Goal: Obtain resource: Download file/media

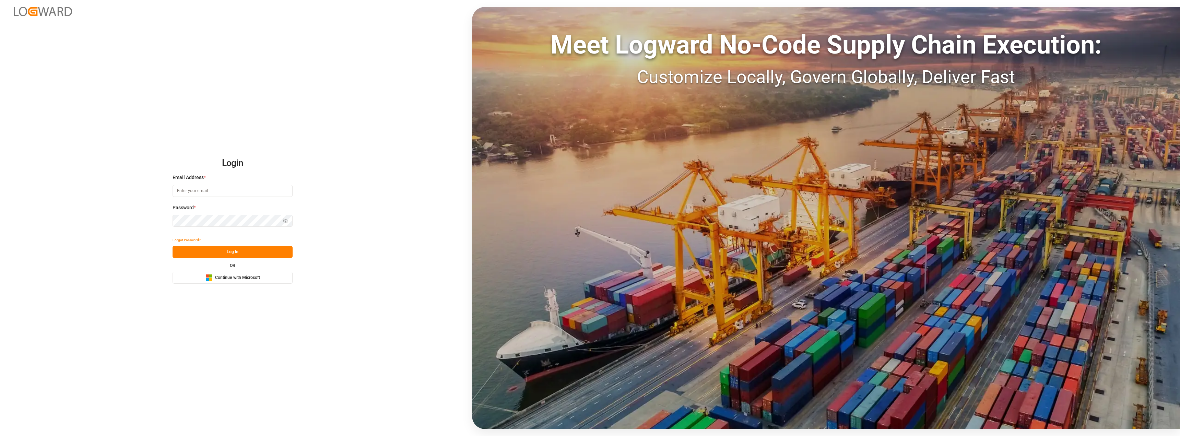
click at [250, 277] on span "Continue with Microsoft" at bounding box center [237, 278] width 45 height 6
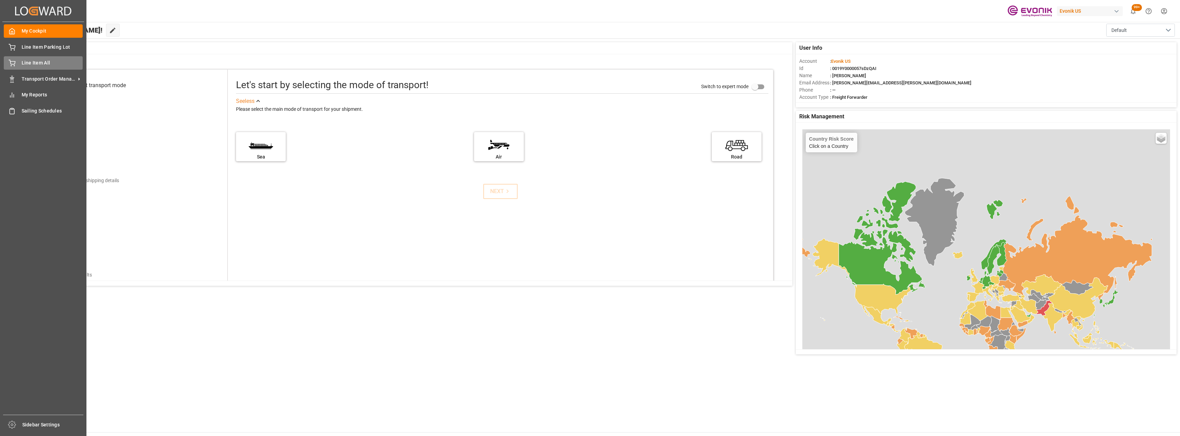
click at [27, 61] on span "Line Item All" at bounding box center [52, 62] width 61 height 7
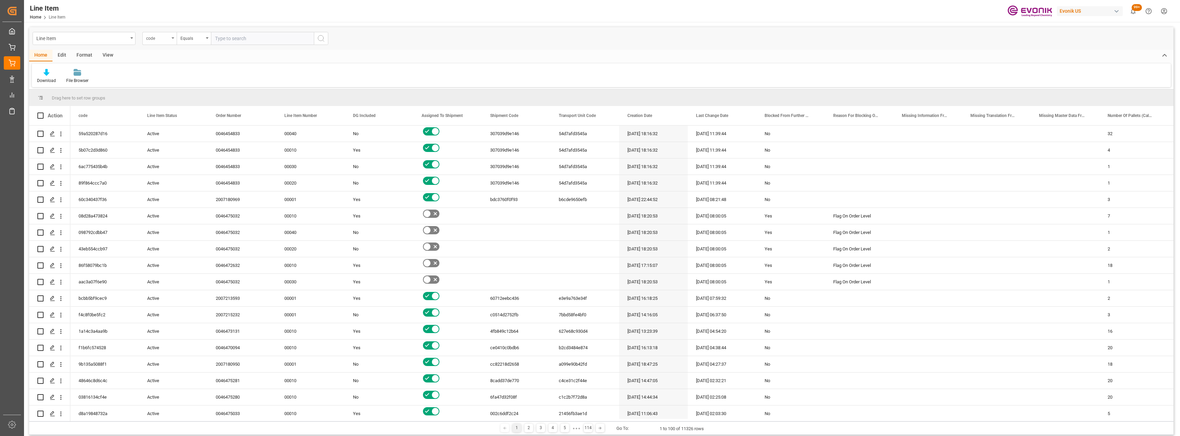
click at [158, 38] on div "code" at bounding box center [157, 38] width 23 height 8
type input "bus"
click at [166, 85] on div "Business Line" at bounding box center [194, 84] width 102 height 14
click at [192, 39] on div "Equals" at bounding box center [191, 38] width 23 height 8
click at [203, 83] on div "Fuzzy search" at bounding box center [228, 84] width 102 height 14
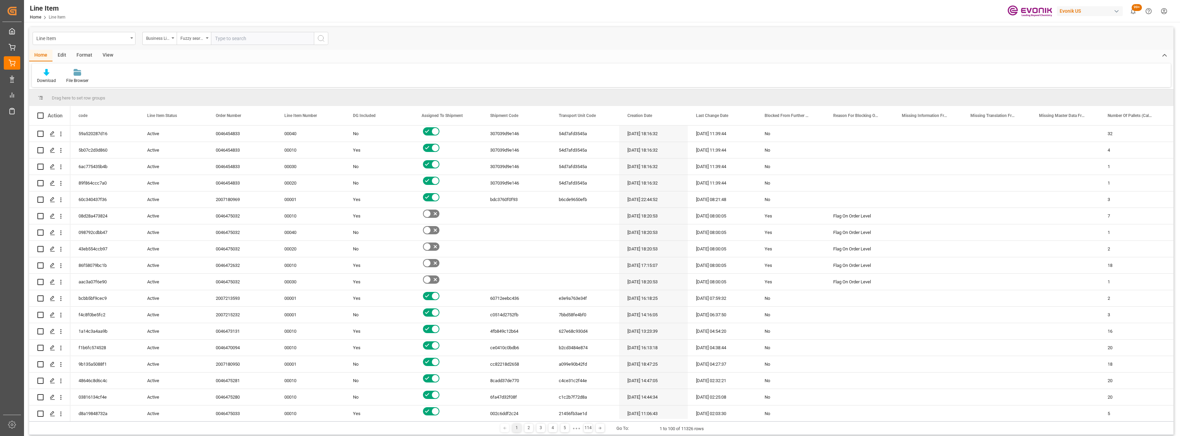
click at [233, 36] on input "text" at bounding box center [262, 38] width 103 height 13
type input "inter"
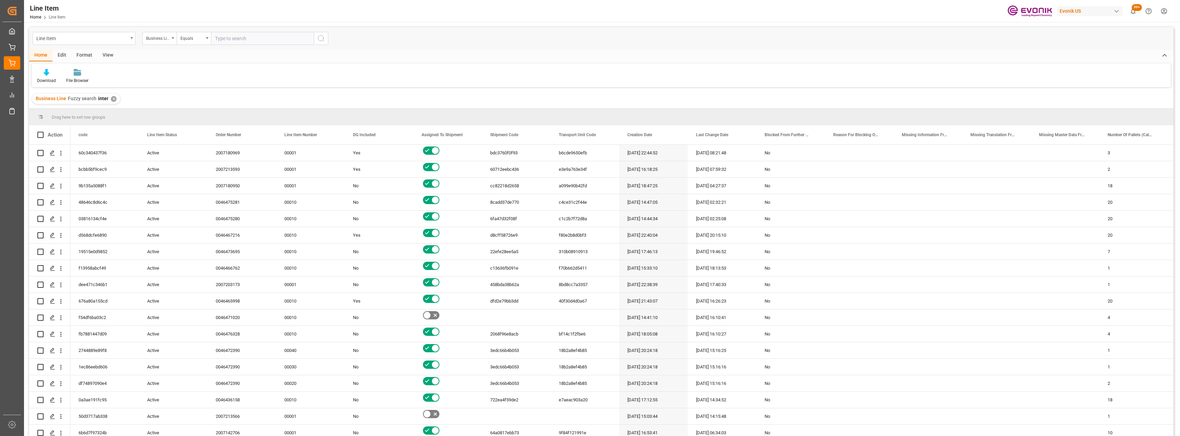
click at [113, 52] on div "View" at bounding box center [107, 56] width 21 height 12
click at [46, 80] on div "Default" at bounding box center [43, 81] width 13 height 6
click at [62, 115] on div "L-DB" at bounding box center [74, 111] width 75 height 14
click at [43, 59] on div "Home" at bounding box center [40, 56] width 23 height 12
click at [47, 81] on div "Download" at bounding box center [46, 81] width 19 height 6
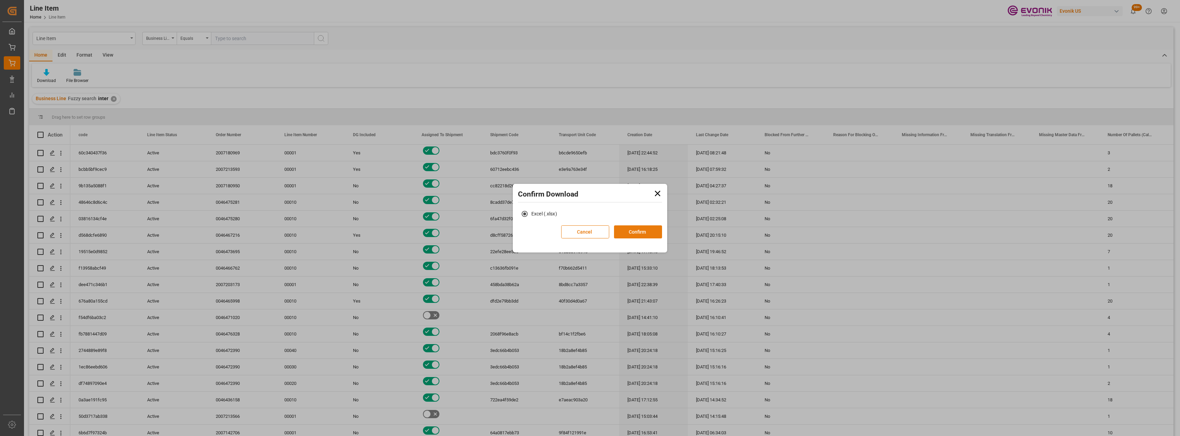
click at [634, 232] on button "Confirm" at bounding box center [638, 231] width 48 height 13
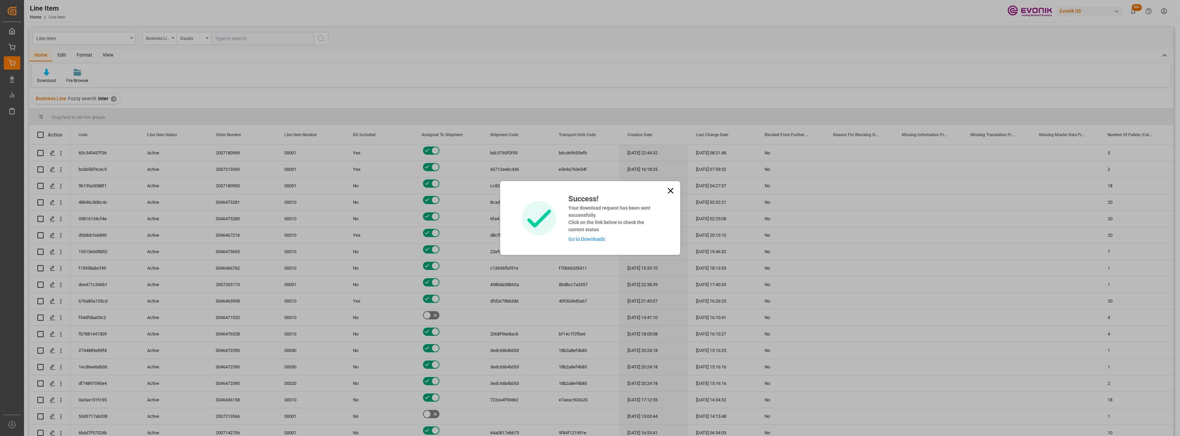
click at [669, 189] on icon at bounding box center [671, 191] width 10 height 10
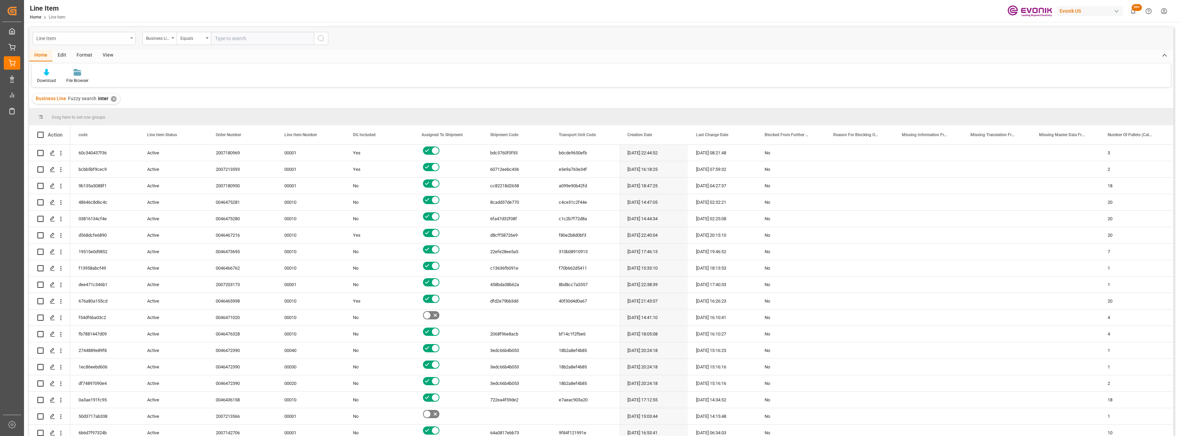
click at [115, 43] on div "Line Item" at bounding box center [84, 38] width 103 height 13
click at [63, 146] on div "Shipment" at bounding box center [84, 142] width 102 height 14
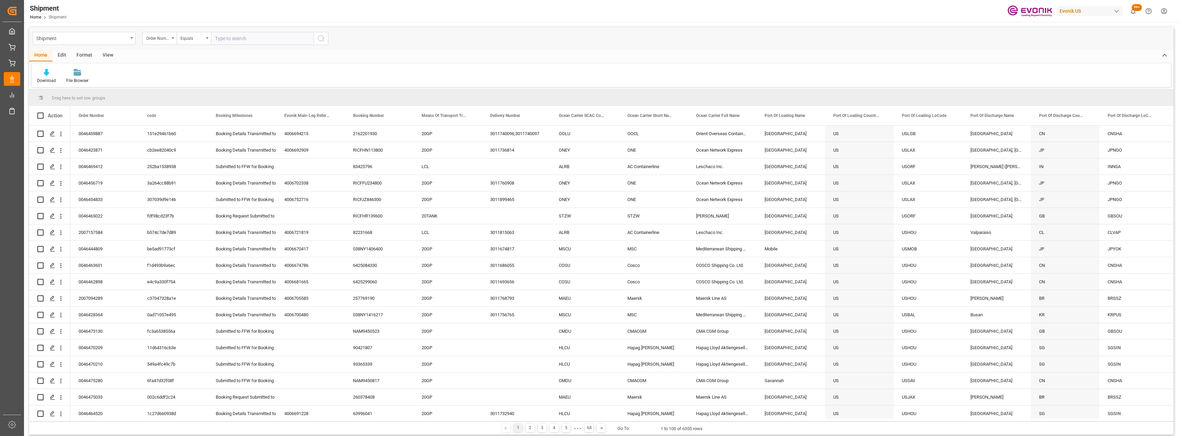
click at [164, 41] on div "Order Number" at bounding box center [157, 38] width 23 height 8
type input "bus"
click at [197, 74] on div "Business Line" at bounding box center [194, 70] width 102 height 14
click at [198, 35] on div "Equals" at bounding box center [191, 38] width 23 height 8
click at [203, 87] on div "Fuzzy search" at bounding box center [228, 84] width 102 height 14
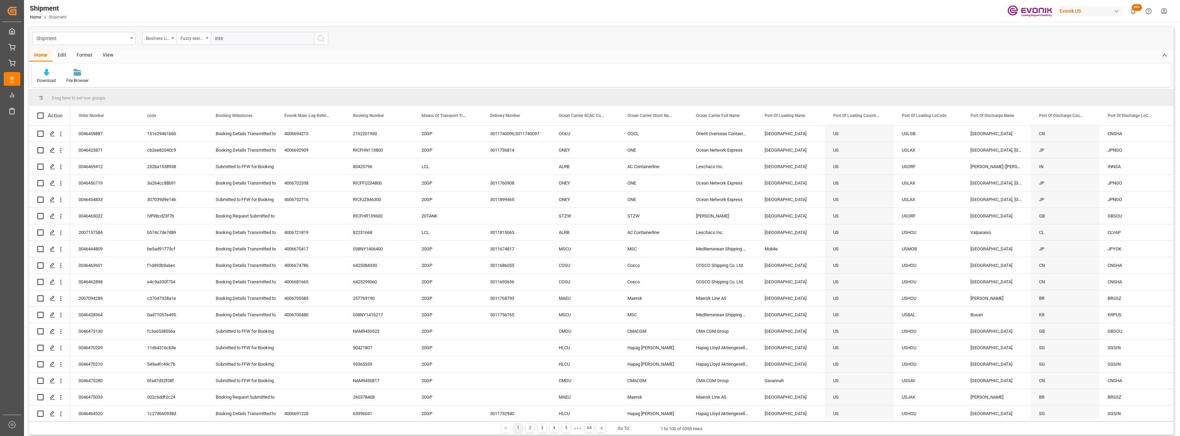
type input "inter"
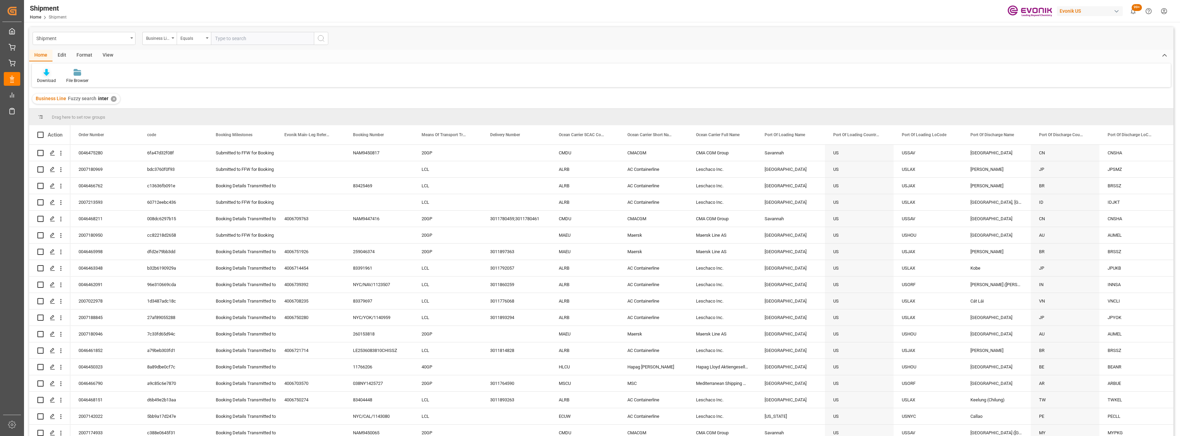
click at [47, 77] on div "Download" at bounding box center [46, 76] width 29 height 15
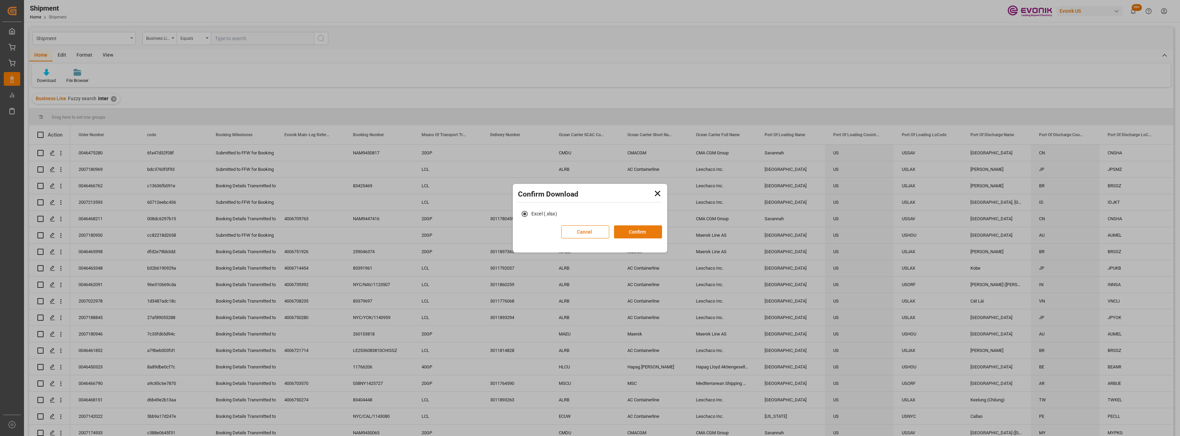
click at [632, 236] on button "Confirm" at bounding box center [638, 231] width 48 height 13
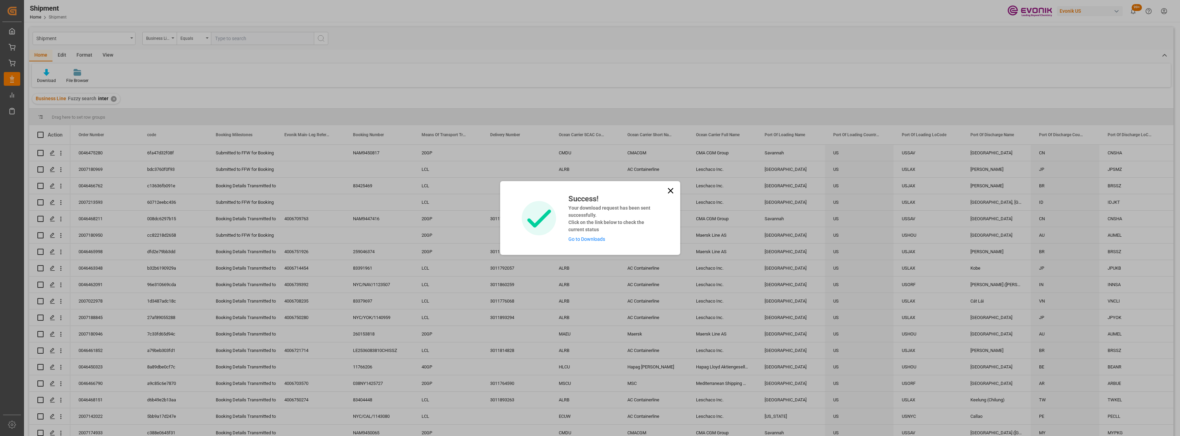
click at [669, 193] on icon at bounding box center [671, 191] width 10 height 10
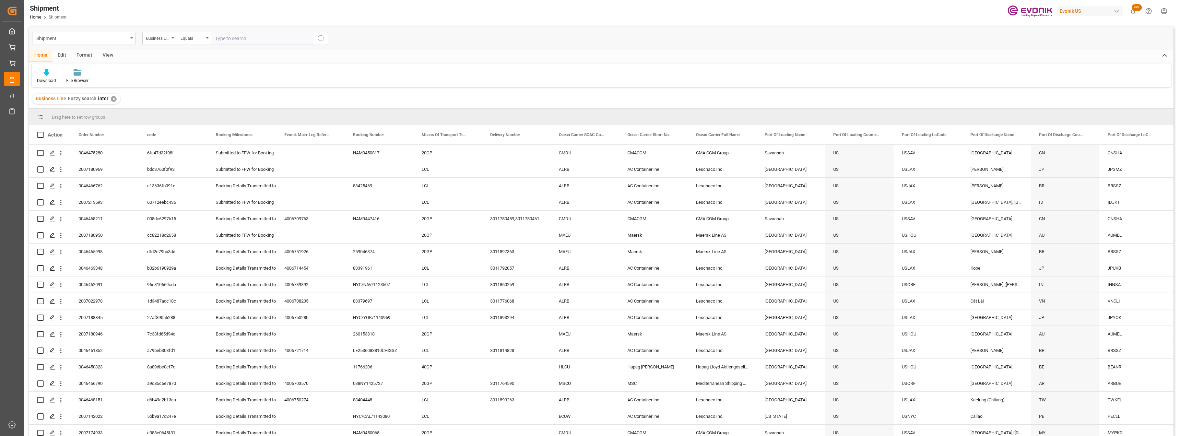
click at [118, 40] on div "Shipment" at bounding box center [82, 38] width 92 height 9
click at [62, 156] on div "Transport Unit" at bounding box center [84, 156] width 102 height 14
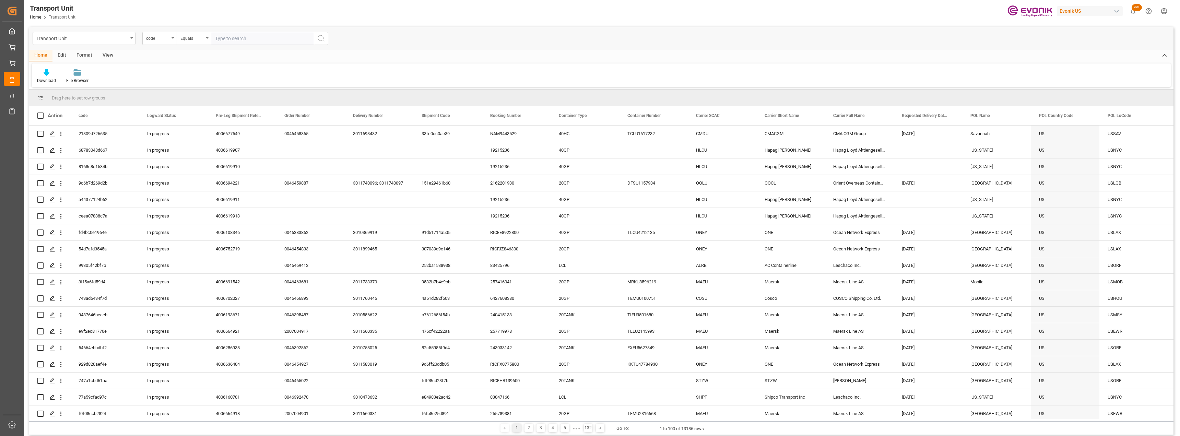
click at [110, 57] on div "View" at bounding box center [107, 56] width 21 height 12
click at [37, 81] on div "Default" at bounding box center [44, 76] width 24 height 15
click at [51, 112] on div "TU-DB" at bounding box center [70, 110] width 60 height 7
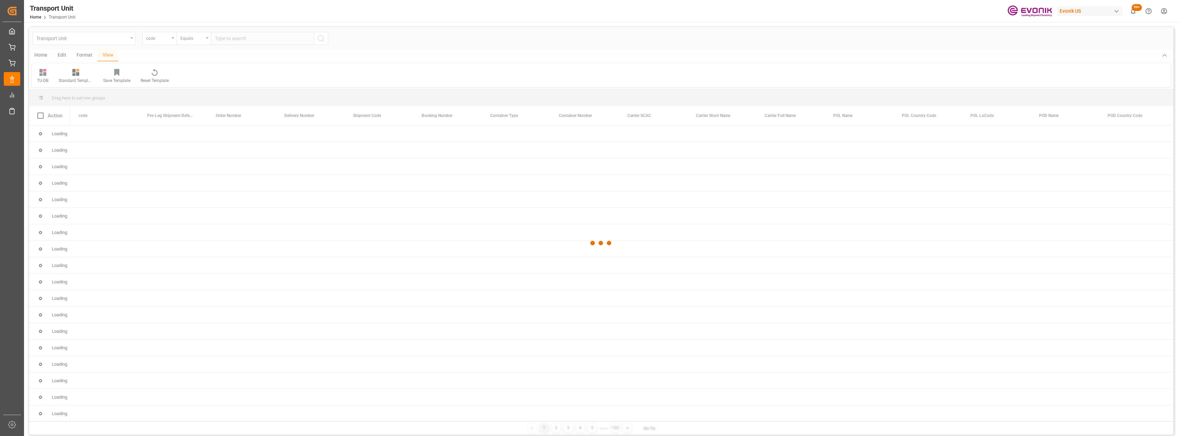
click at [40, 56] on div at bounding box center [601, 243] width 1145 height 432
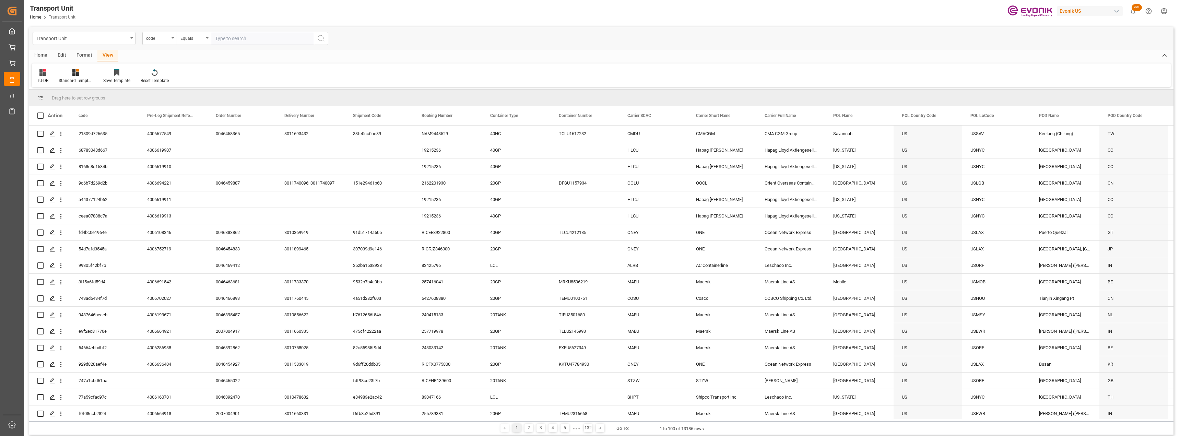
click at [40, 58] on div "Home" at bounding box center [40, 56] width 23 height 12
click at [45, 72] on icon at bounding box center [47, 72] width 6 height 7
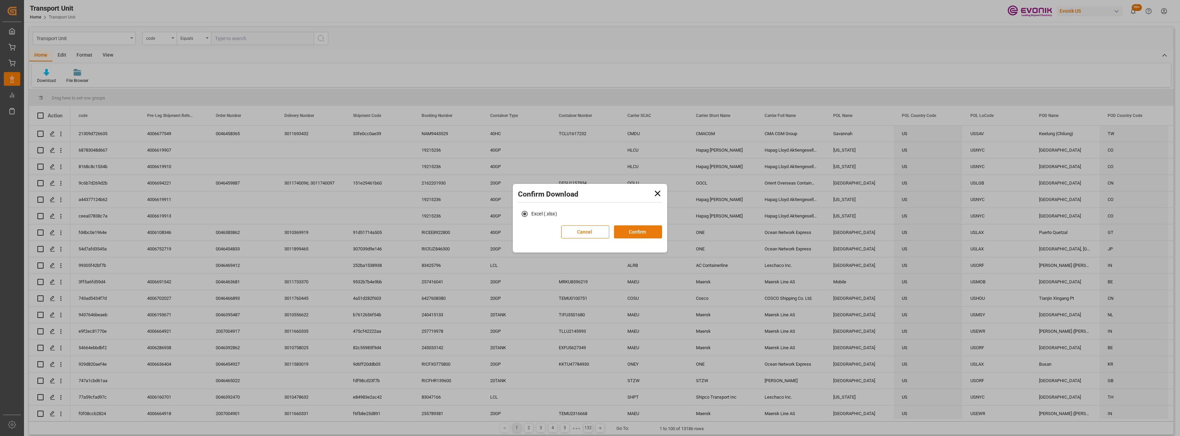
click at [644, 232] on button "Confirm" at bounding box center [638, 231] width 48 height 13
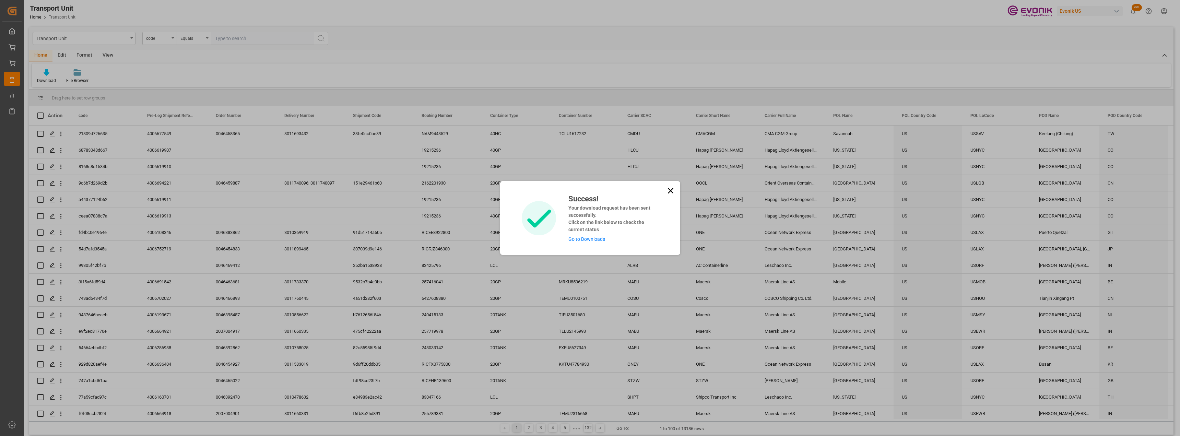
click at [589, 242] on link "Go to Downloads" at bounding box center [587, 238] width 37 height 5
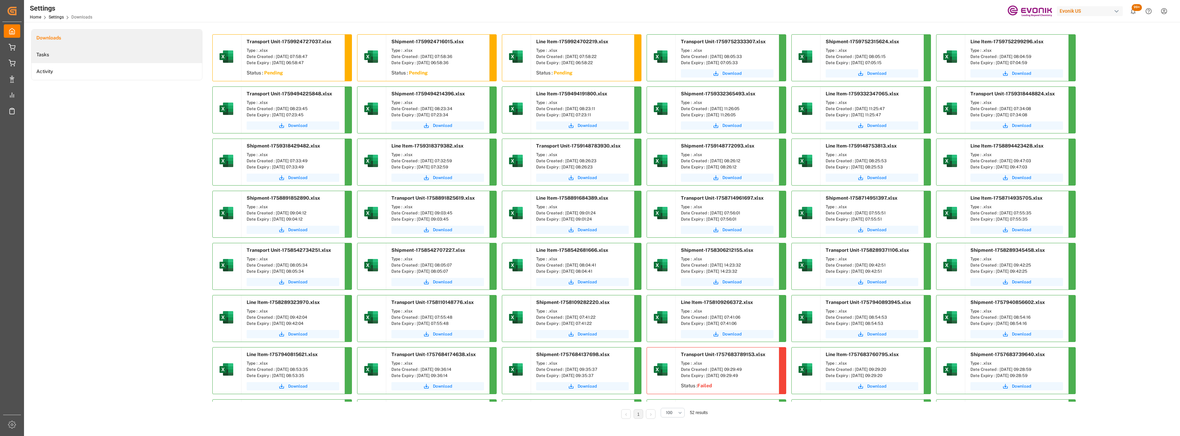
drag, startPoint x: 112, startPoint y: 58, endPoint x: 108, endPoint y: 55, distance: 4.9
click at [112, 58] on li "Tasks" at bounding box center [117, 54] width 171 height 17
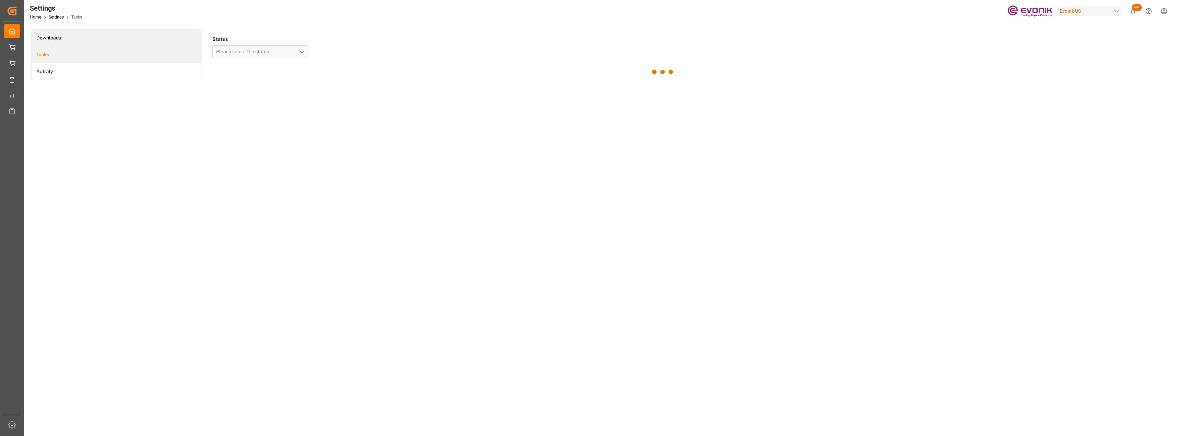
click at [101, 41] on li "Downloads" at bounding box center [117, 38] width 171 height 17
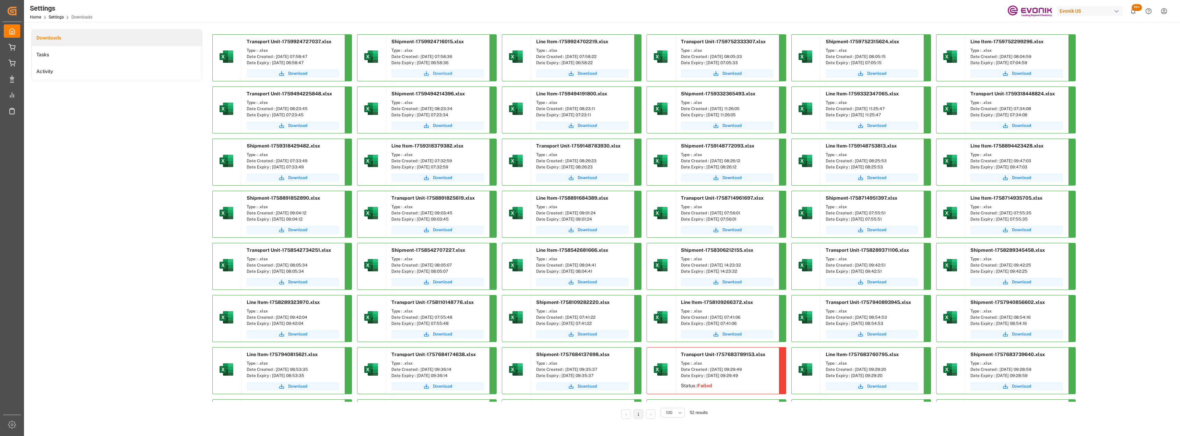
click at [429, 74] on icon "submit" at bounding box center [426, 73] width 6 height 6
click at [583, 73] on span "Download" at bounding box center [587, 73] width 19 height 6
click at [289, 73] on span "Download" at bounding box center [297, 73] width 19 height 6
click at [95, 133] on div "Downloads Tasks Activity" at bounding box center [116, 228] width 171 height 399
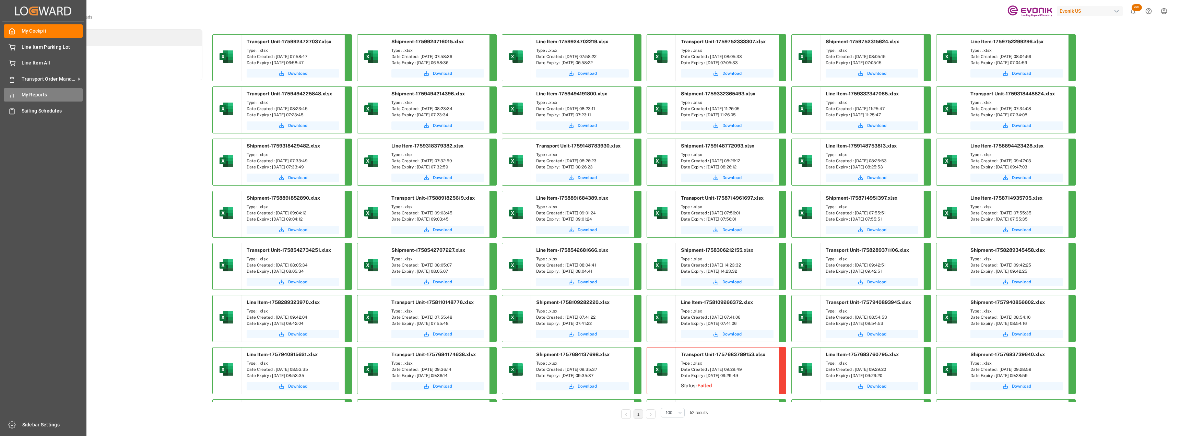
click at [48, 100] on div "My Reports My Reports" at bounding box center [43, 94] width 79 height 13
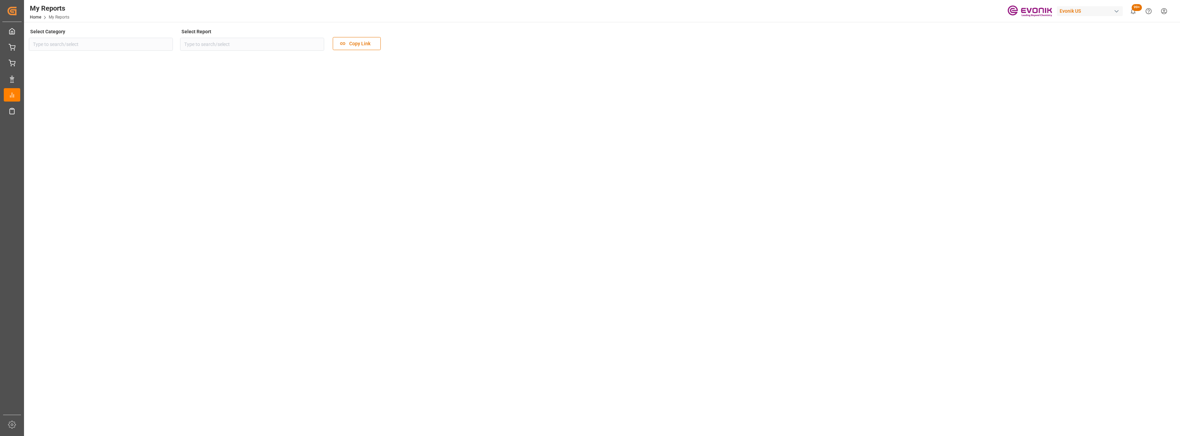
type input "Transport"
type input "Evonik CO2 Emission Dashboard"
